Goal: Task Accomplishment & Management: Use online tool/utility

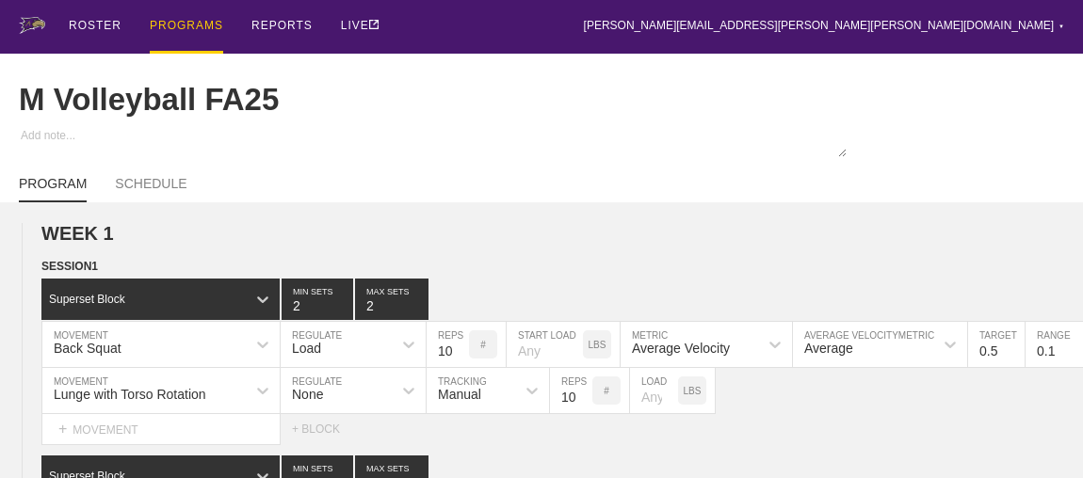
scroll to position [2216, 0]
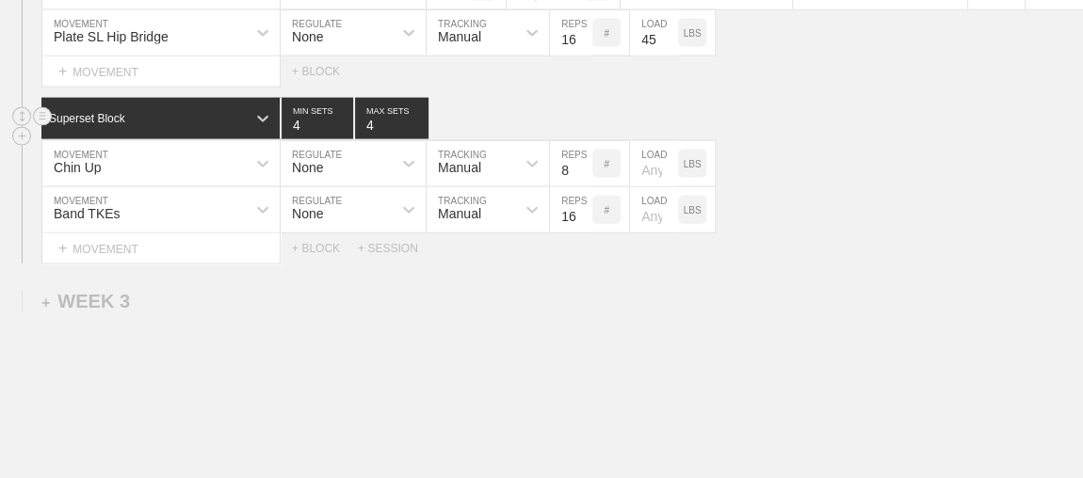
click at [762, 118] on div "Superset Block 4 MIN SETS 4 MAX SETS" at bounding box center [562, 118] width 1042 height 41
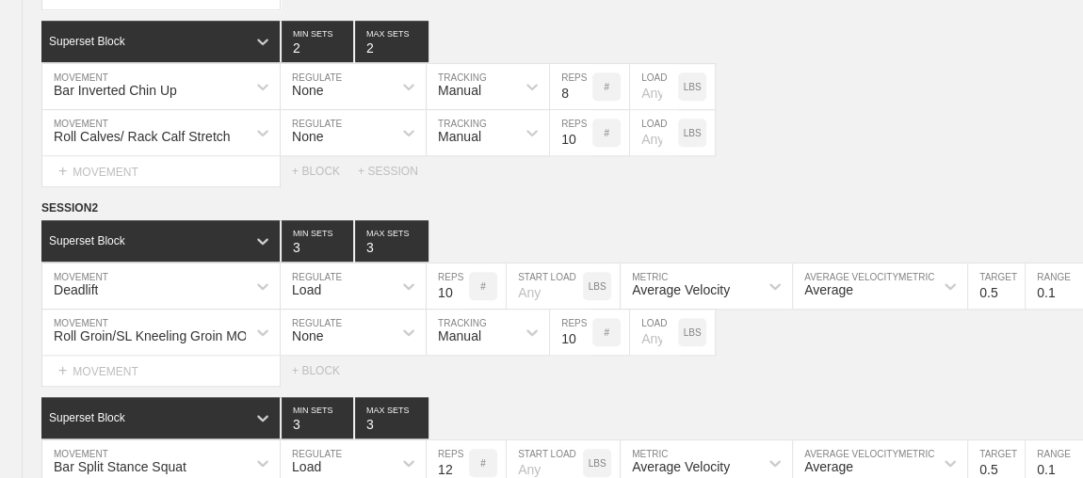
scroll to position [0, 0]
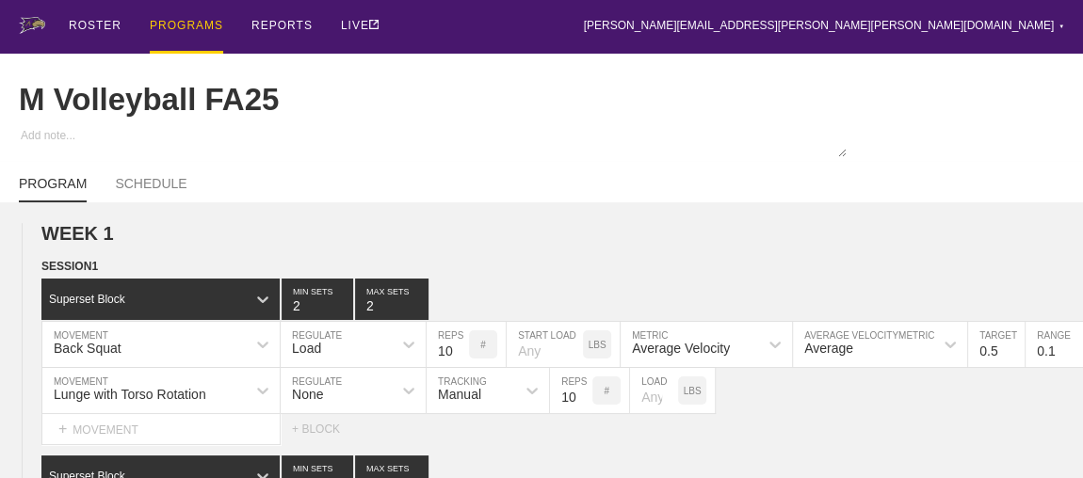
click at [191, 23] on div "PROGRAMS" at bounding box center [186, 27] width 73 height 54
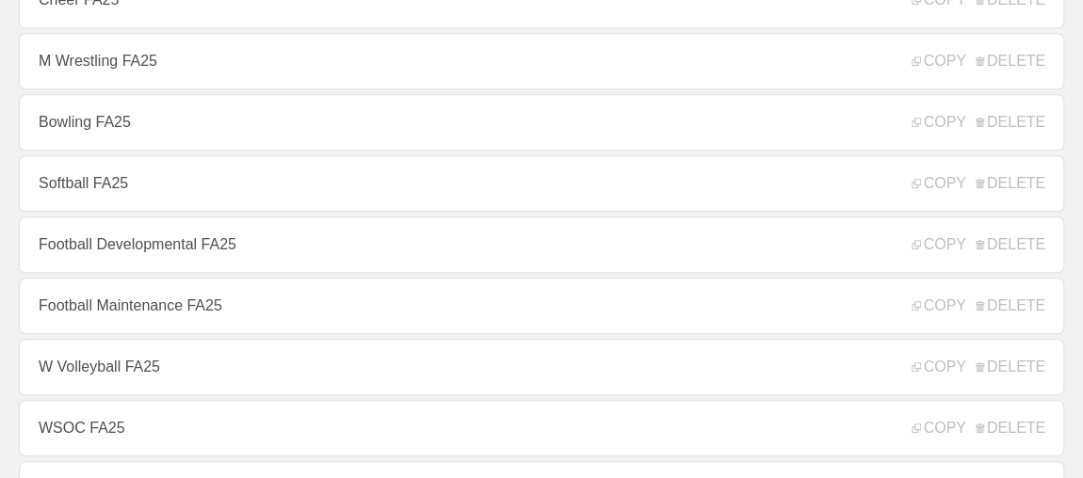
scroll to position [513, 0]
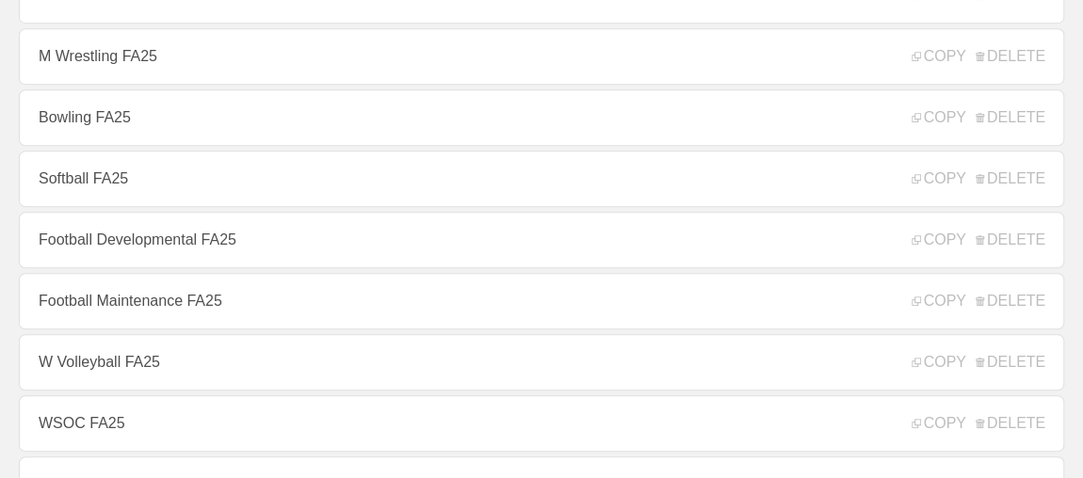
click at [162, 236] on link "Football Developmental FA25" at bounding box center [541, 240] width 1045 height 57
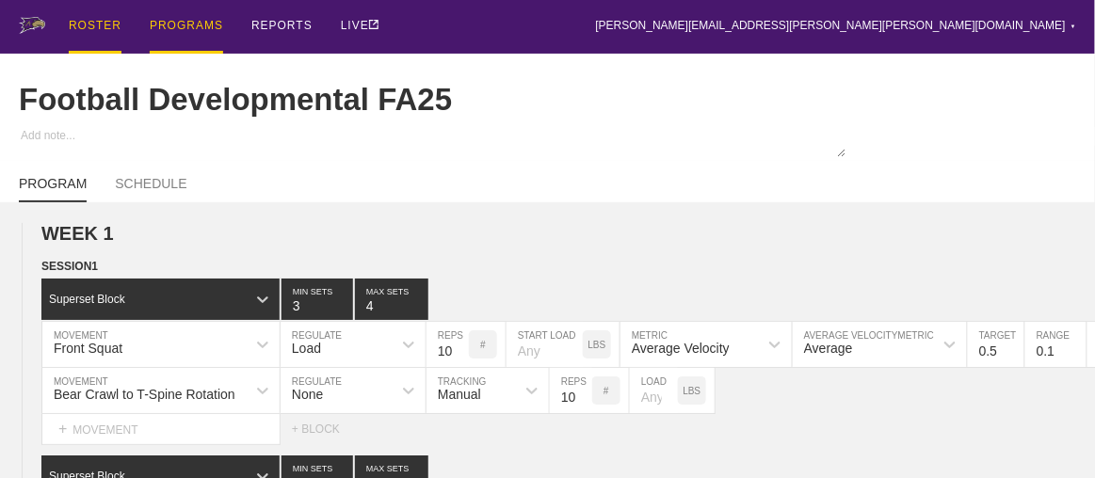
type textarea "x"
type input "Football Developmental FA25"
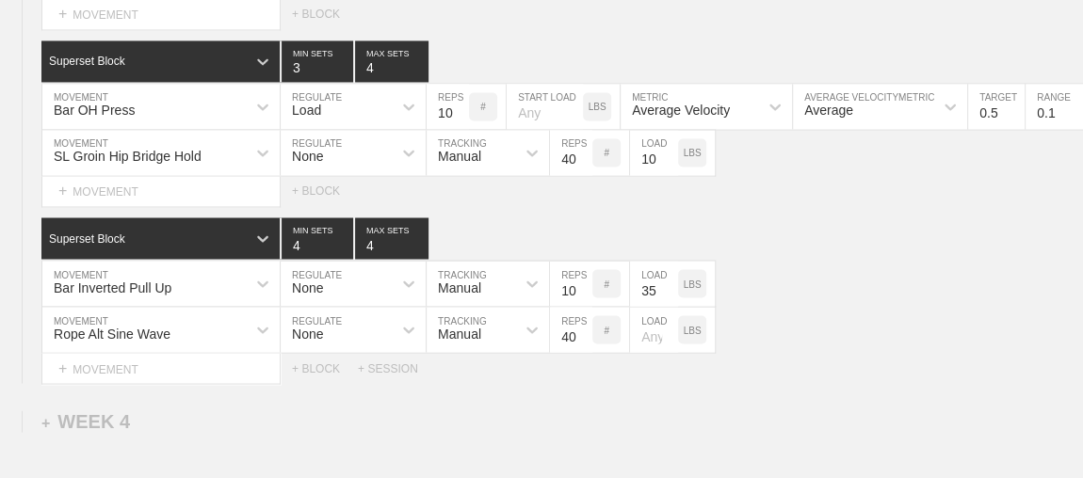
scroll to position [5323, 0]
